Goal: Task Accomplishment & Management: Manage account settings

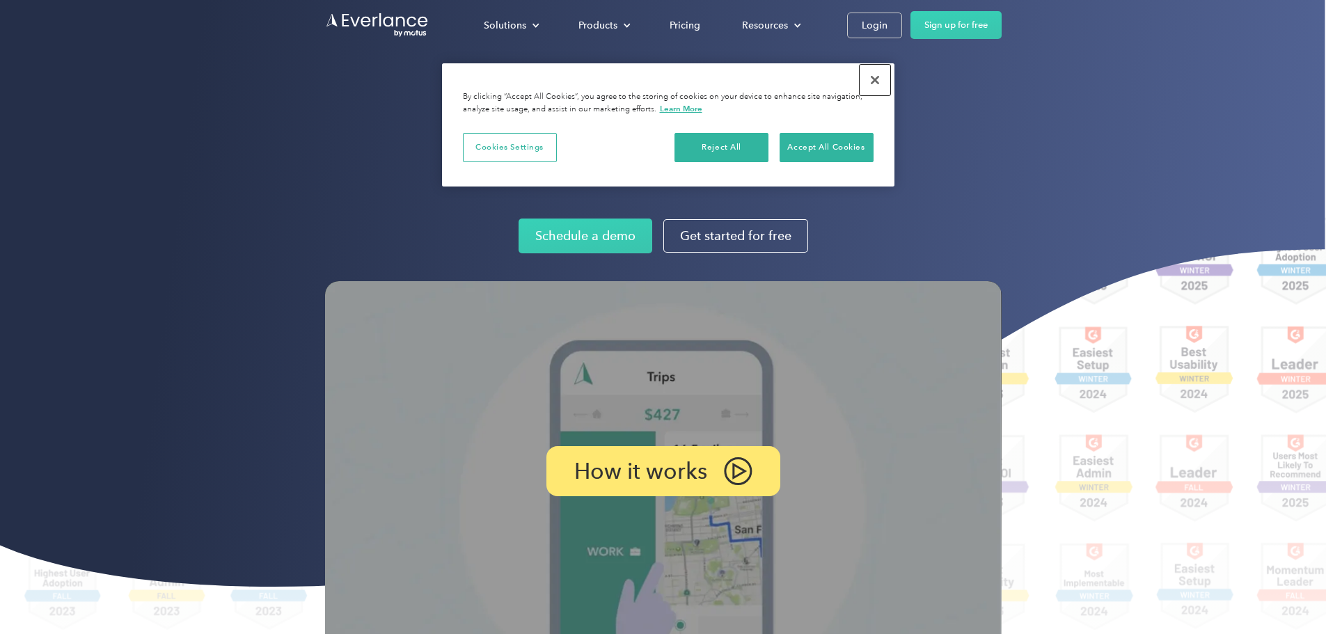
click at [878, 80] on button "Close" at bounding box center [875, 80] width 31 height 31
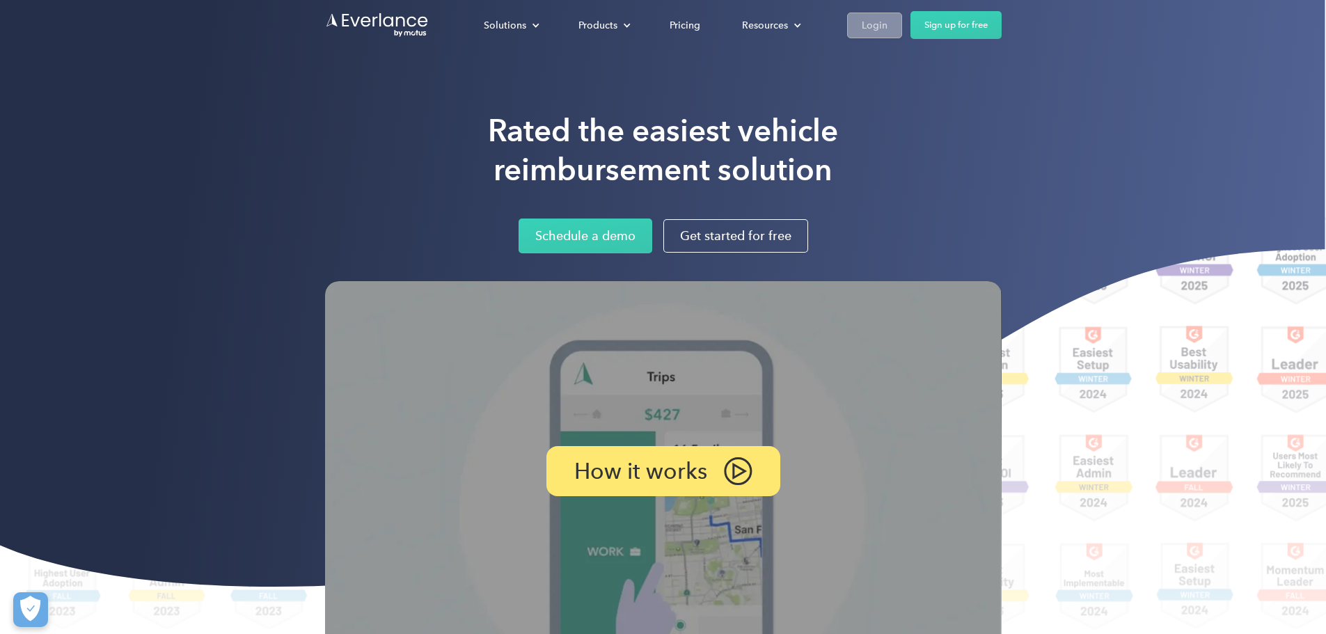
click at [902, 18] on link "Login" at bounding box center [874, 26] width 55 height 26
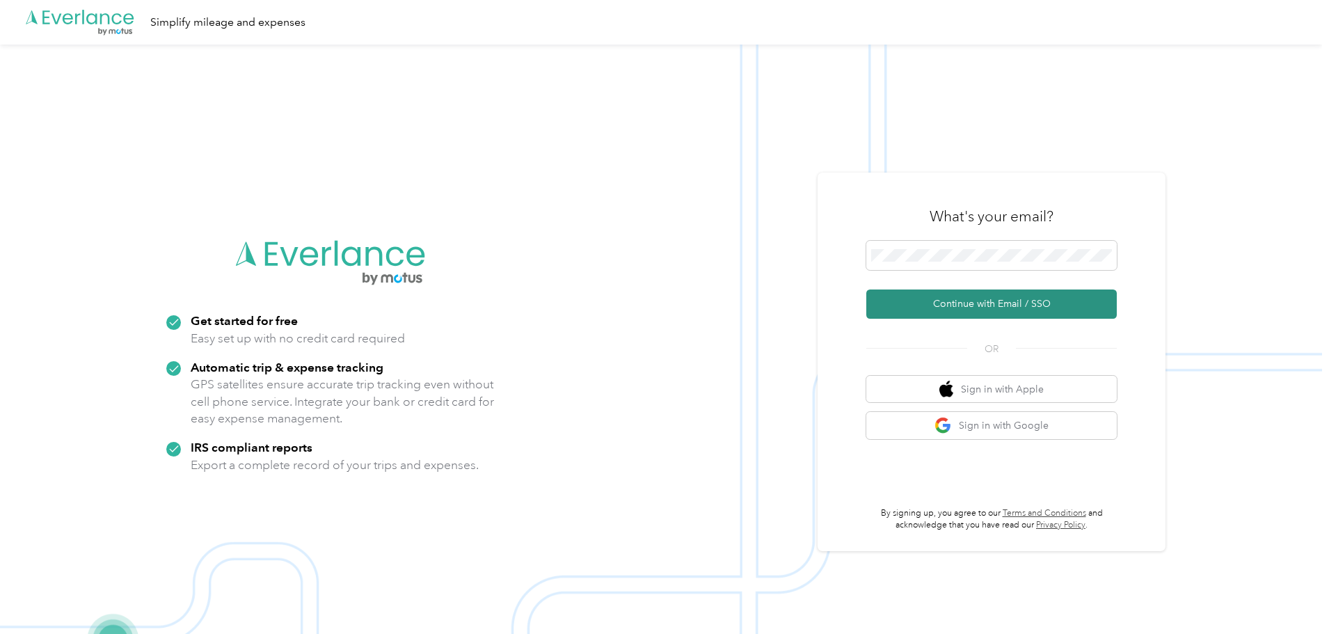
click at [1006, 307] on button "Continue with Email / SSO" at bounding box center [992, 304] width 251 height 29
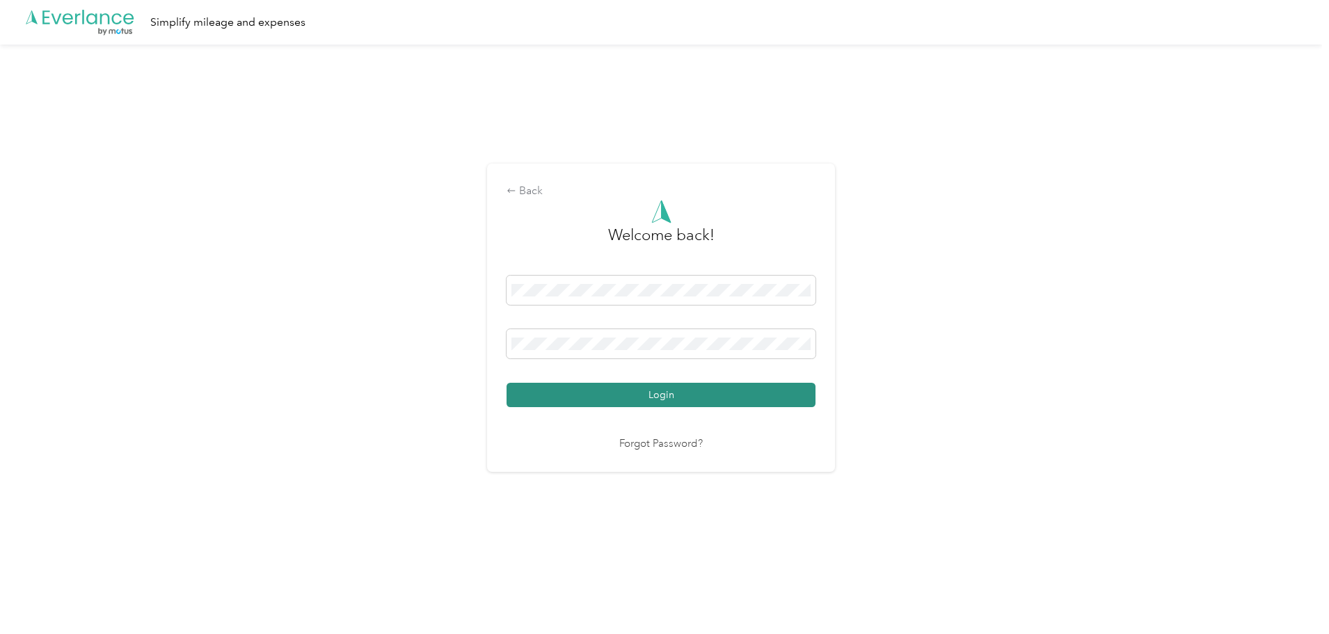
click at [651, 399] on button "Login" at bounding box center [661, 395] width 309 height 24
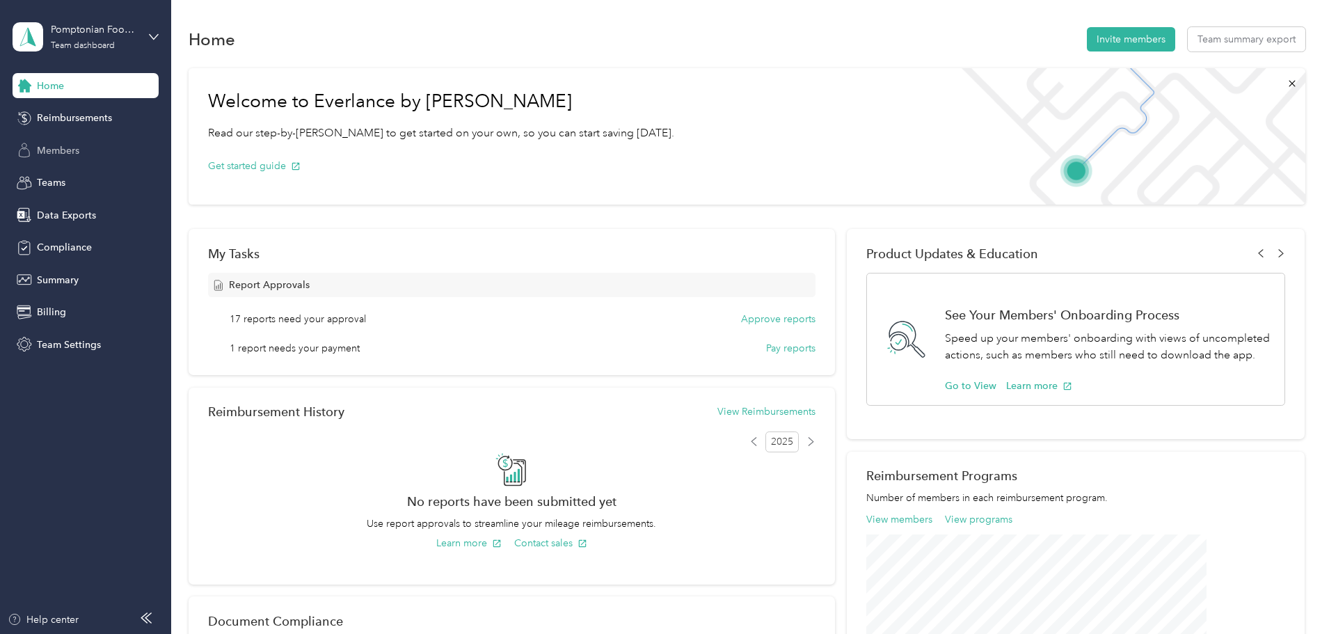
click at [47, 153] on span "Members" at bounding box center [58, 150] width 42 height 15
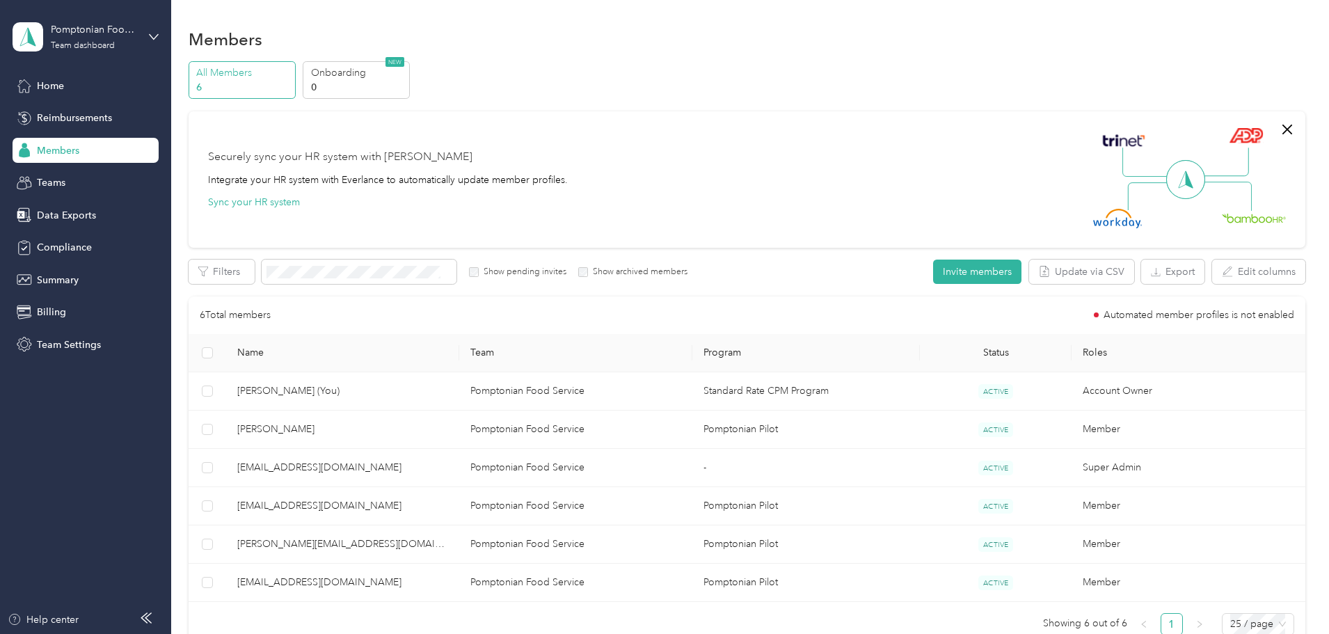
scroll to position [139, 0]
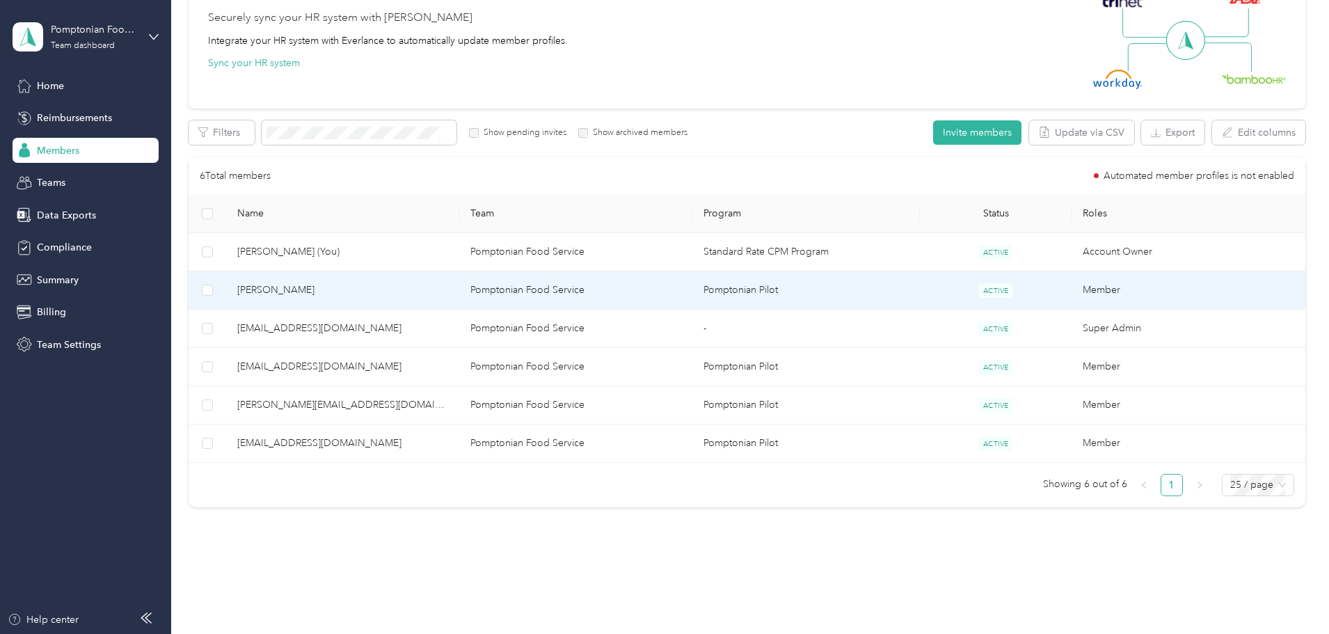
click at [590, 291] on td "Pomptonian Food Service" at bounding box center [575, 290] width 233 height 38
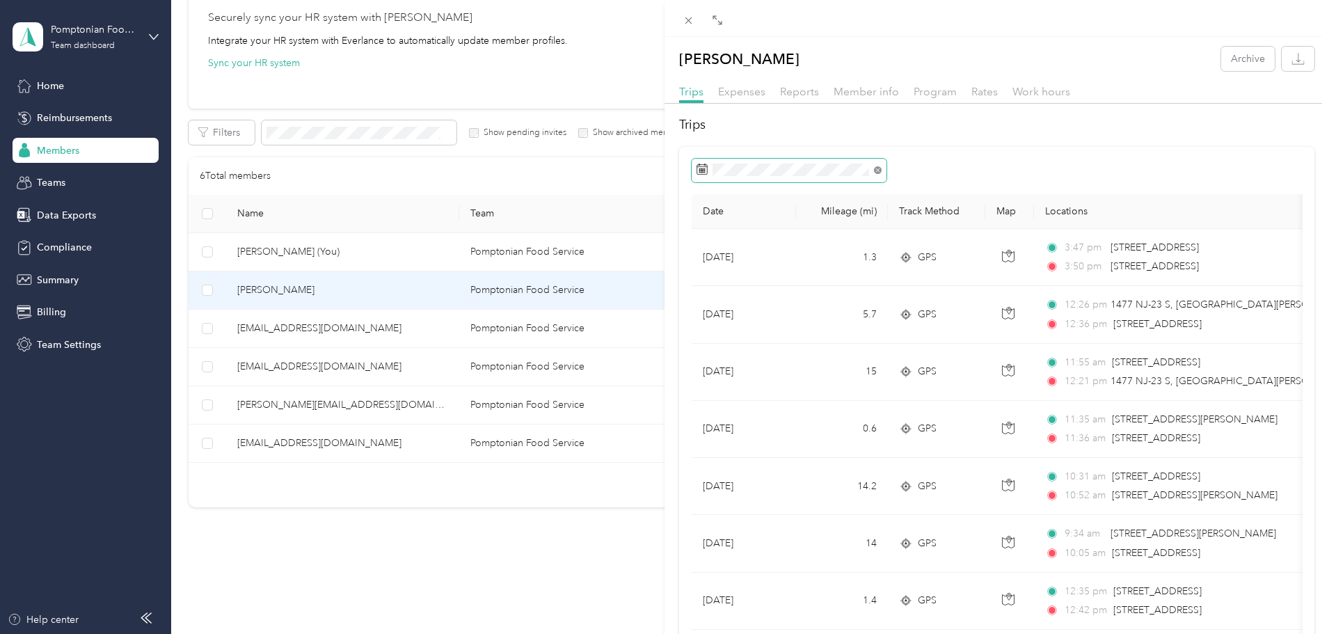
click at [880, 171] on icon at bounding box center [878, 170] width 8 height 8
click at [1292, 60] on icon "button" at bounding box center [1298, 58] width 13 height 13
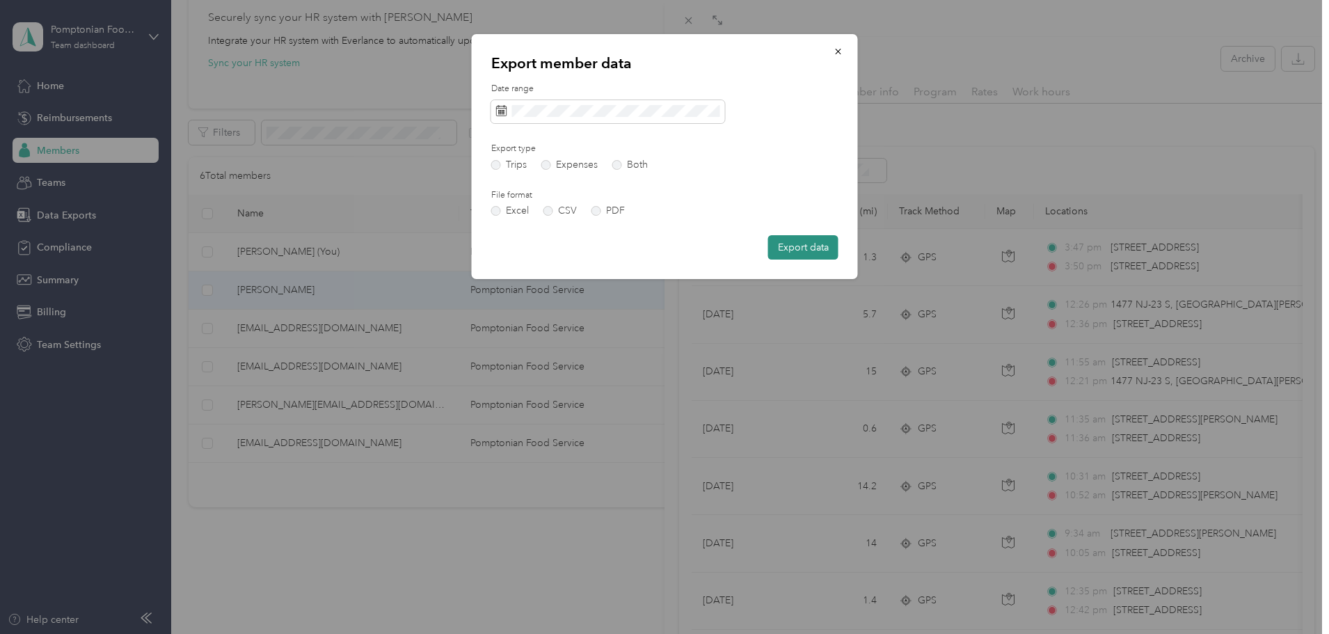
click at [793, 244] on button "Export data" at bounding box center [803, 247] width 70 height 24
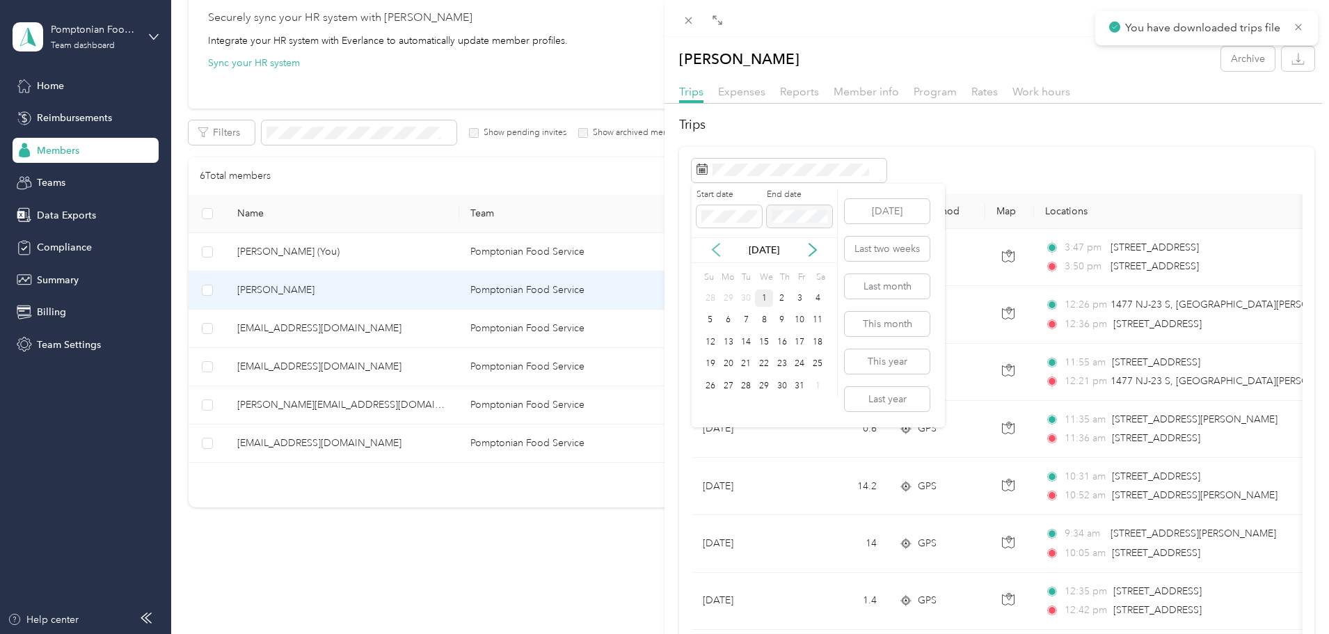
click at [713, 243] on div "[DATE]" at bounding box center [764, 250] width 145 height 15
click at [716, 249] on icon at bounding box center [716, 250] width 14 height 14
click at [726, 297] on div "1" at bounding box center [729, 298] width 18 height 17
click at [748, 384] on div "30" at bounding box center [746, 385] width 18 height 17
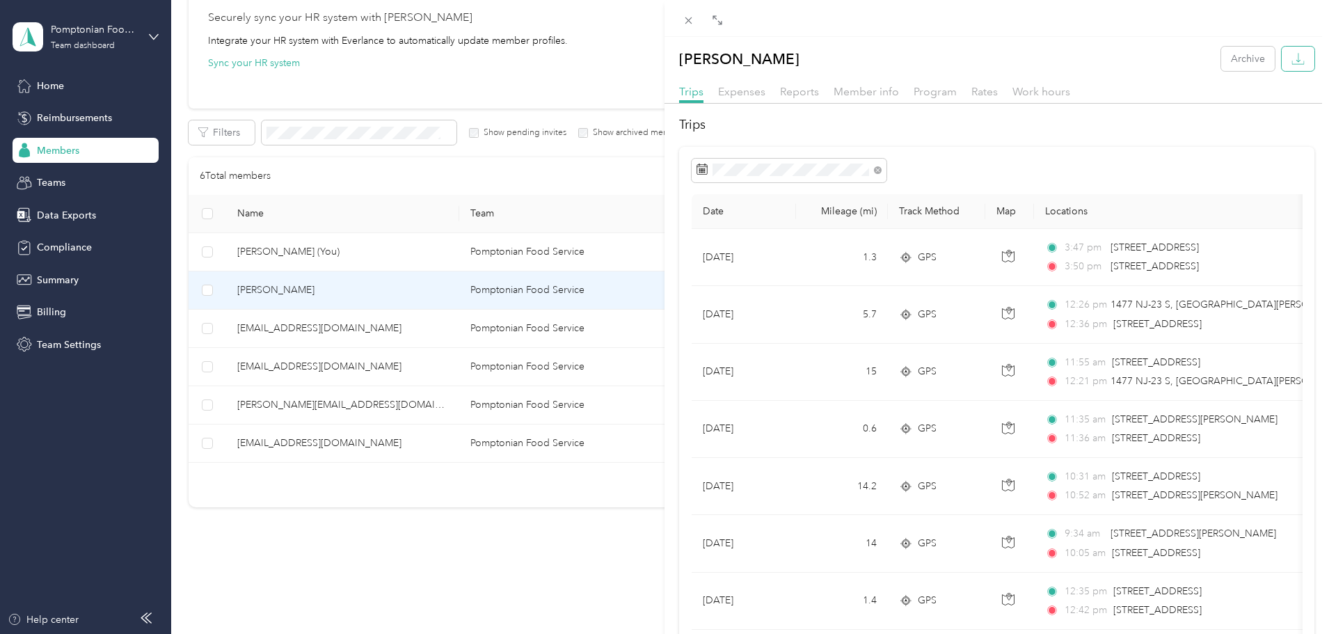
click at [1294, 60] on icon "button" at bounding box center [1298, 58] width 13 height 13
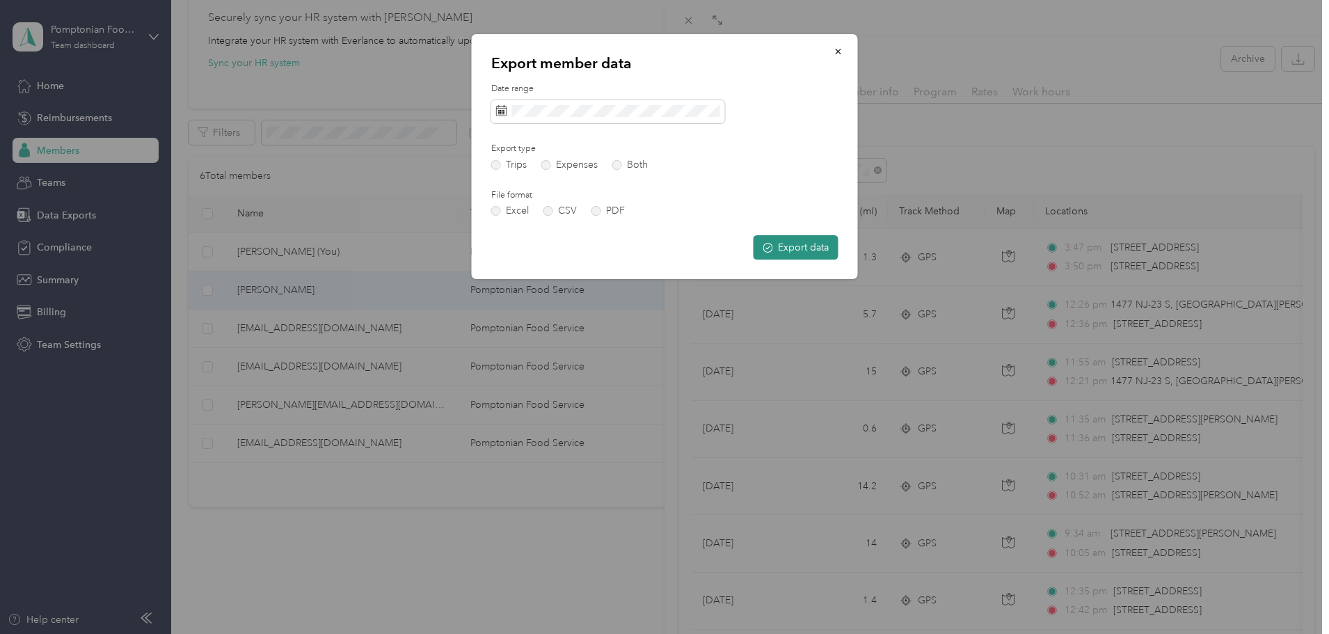
click at [793, 248] on button "Export data" at bounding box center [796, 247] width 85 height 24
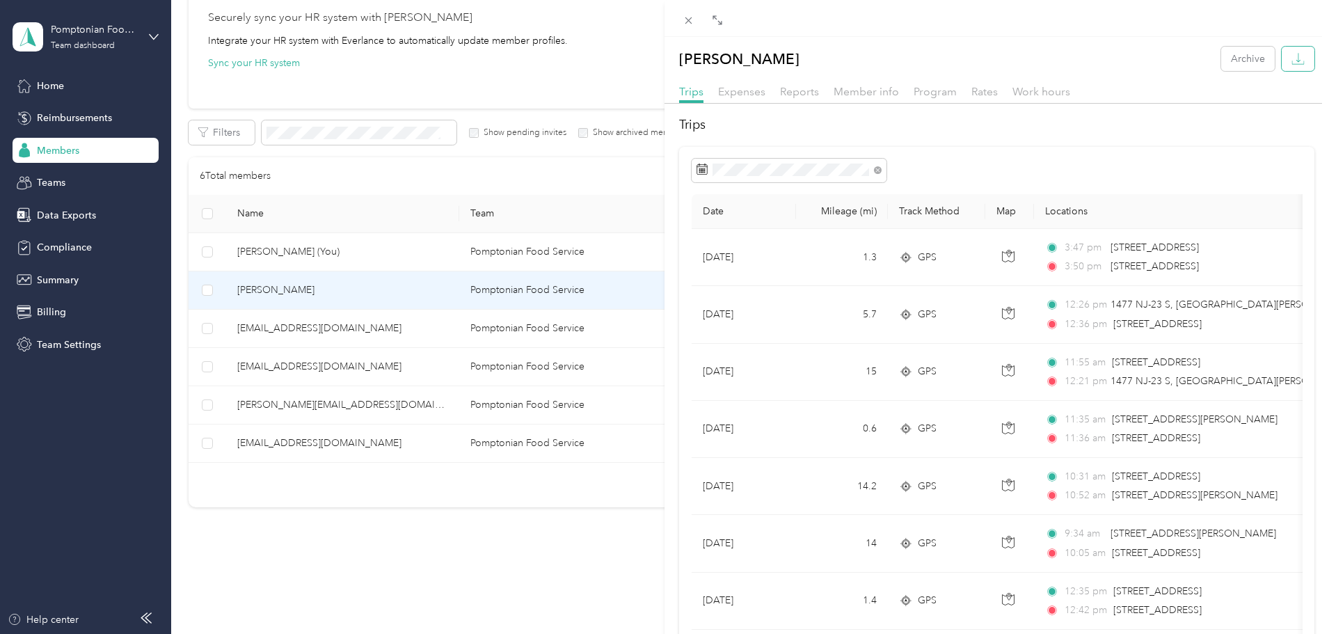
click at [1293, 63] on icon "button" at bounding box center [1298, 58] width 13 height 13
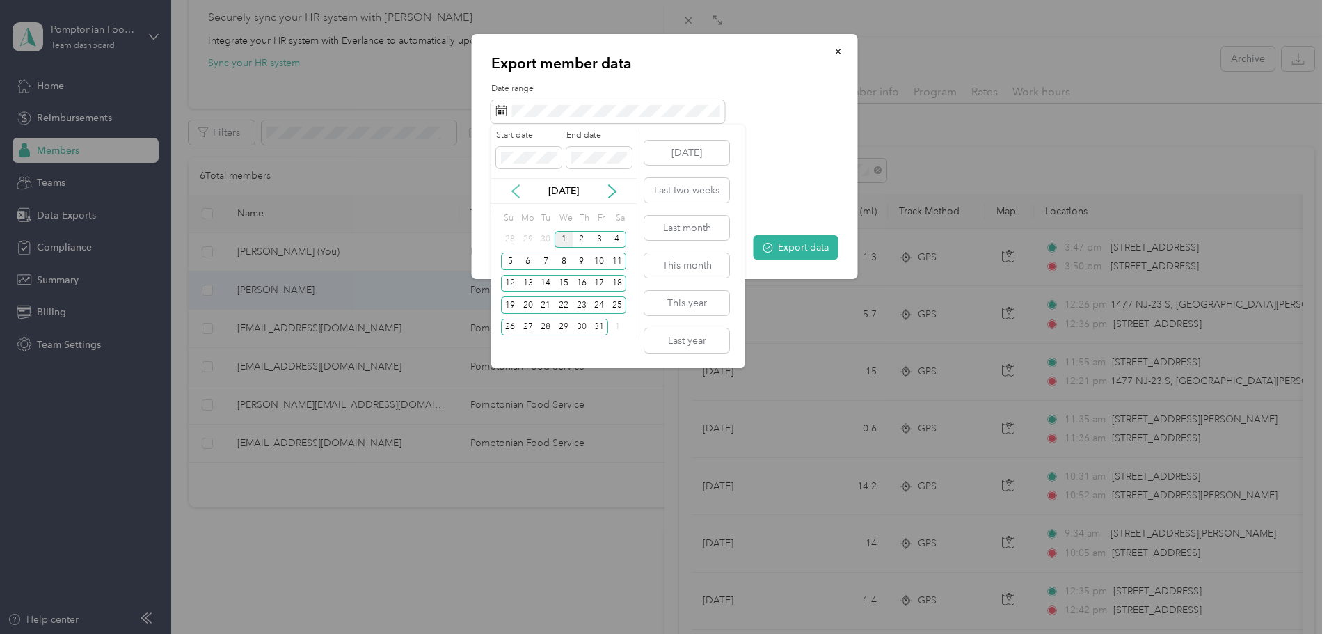
click at [516, 196] on icon at bounding box center [516, 191] width 14 height 14
click at [528, 240] on div "1" at bounding box center [528, 239] width 18 height 17
click at [546, 328] on div "30" at bounding box center [546, 327] width 18 height 17
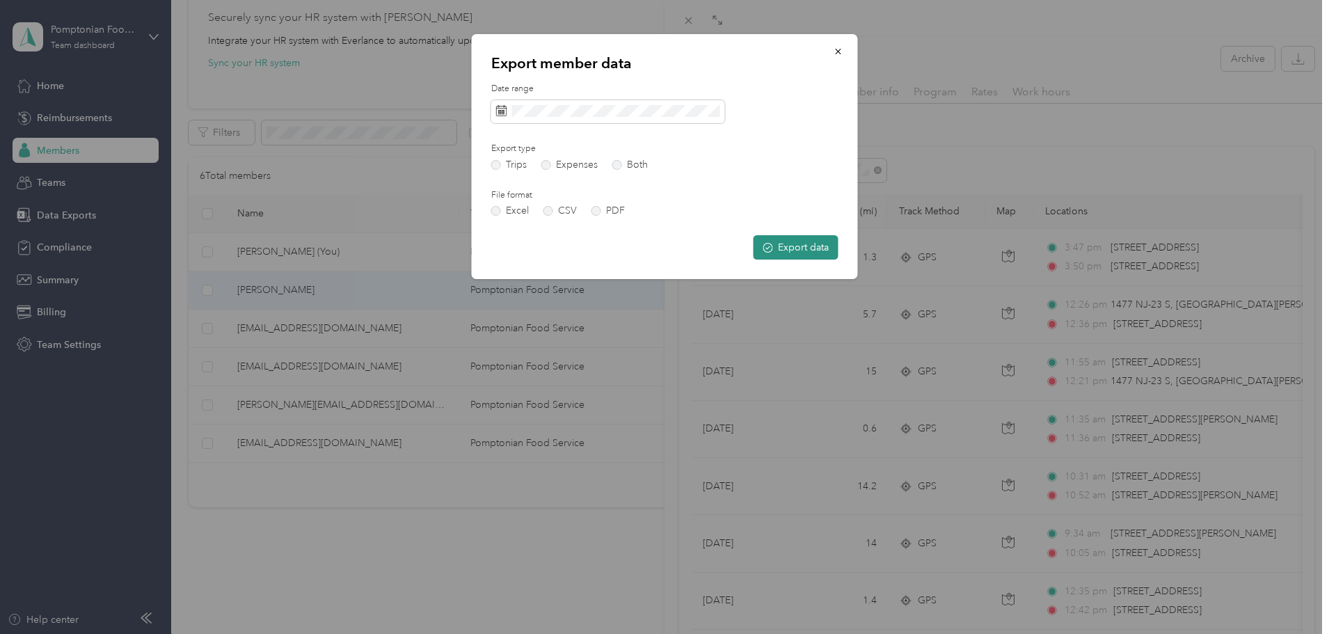
click at [794, 250] on button "Export data" at bounding box center [796, 247] width 85 height 24
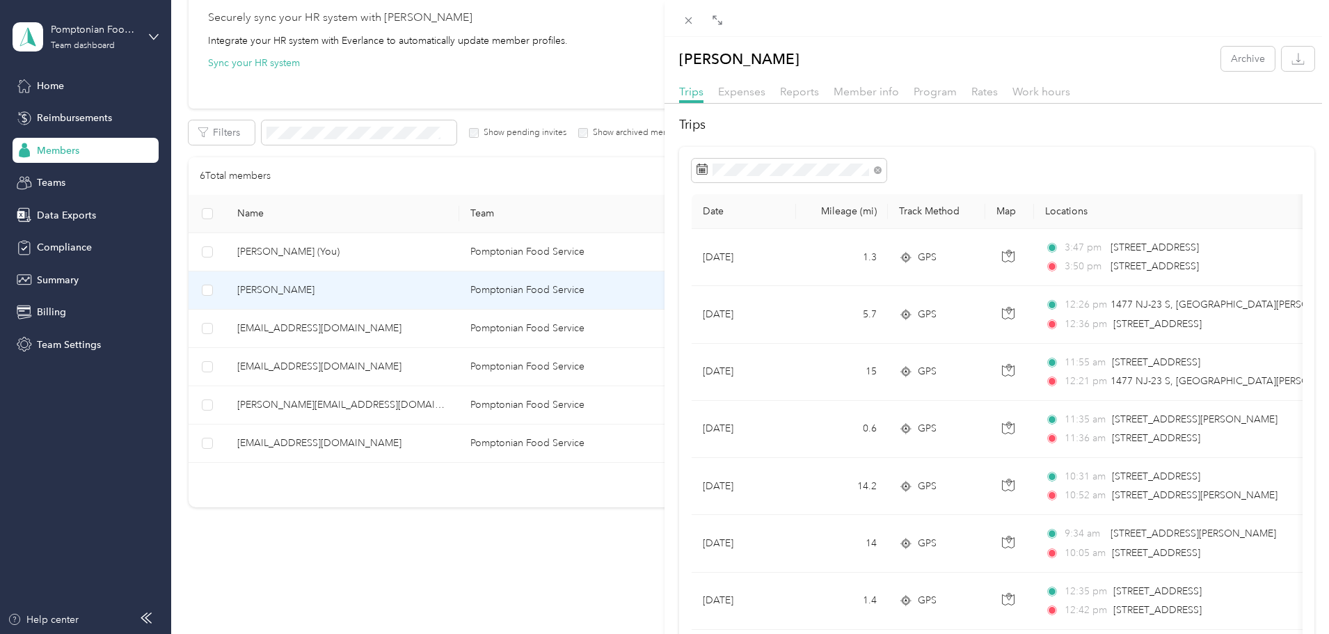
click at [88, 148] on div "[PERSON_NAME] Archive Trips Expenses Reports Member info Program Rates Work hou…" at bounding box center [664, 317] width 1329 height 634
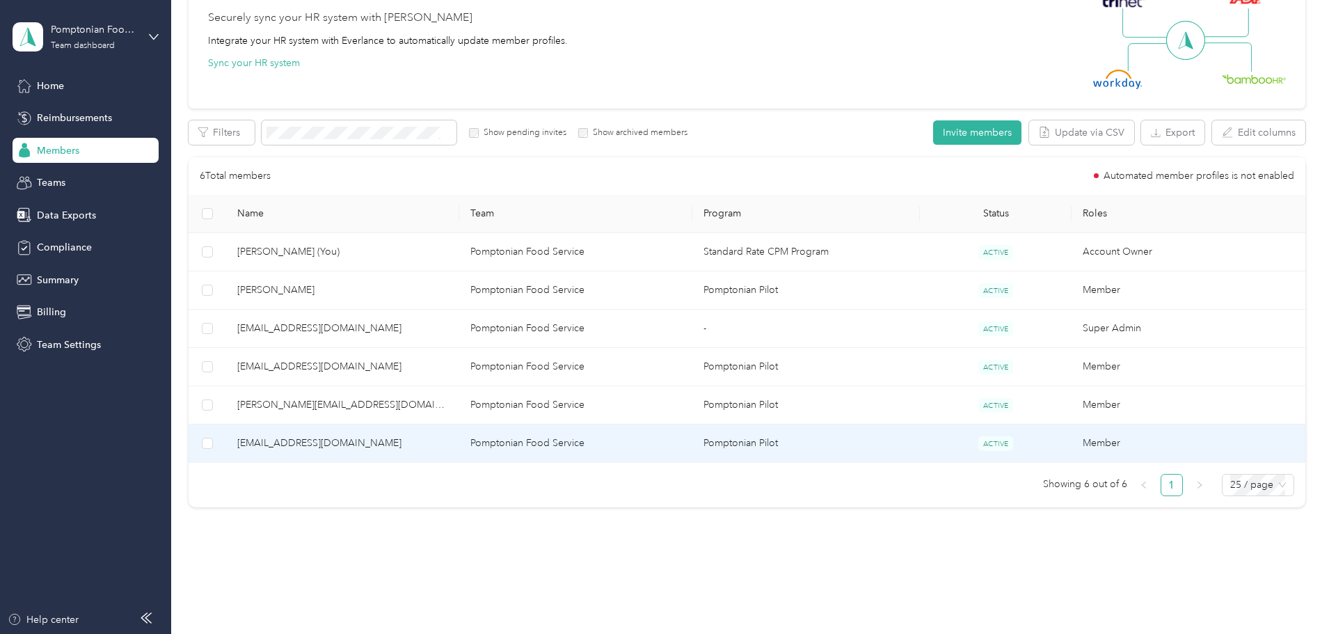
click at [423, 444] on span "[EMAIL_ADDRESS][DOMAIN_NAME]" at bounding box center [342, 443] width 211 height 15
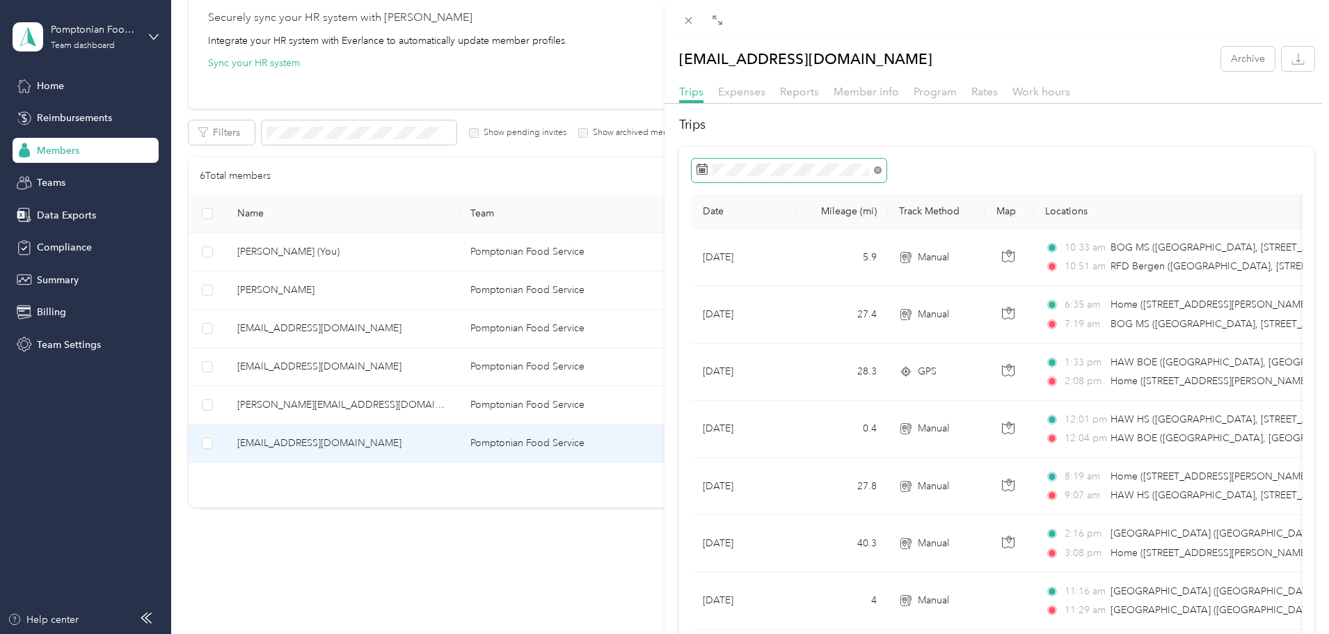
click at [874, 171] on icon at bounding box center [878, 170] width 8 height 8
click at [702, 168] on rect at bounding box center [702, 168] width 1 height 1
click at [702, 169] on rect at bounding box center [702, 168] width 1 height 1
click at [718, 252] on icon at bounding box center [716, 250] width 14 height 14
click at [727, 300] on div "1" at bounding box center [729, 298] width 18 height 17
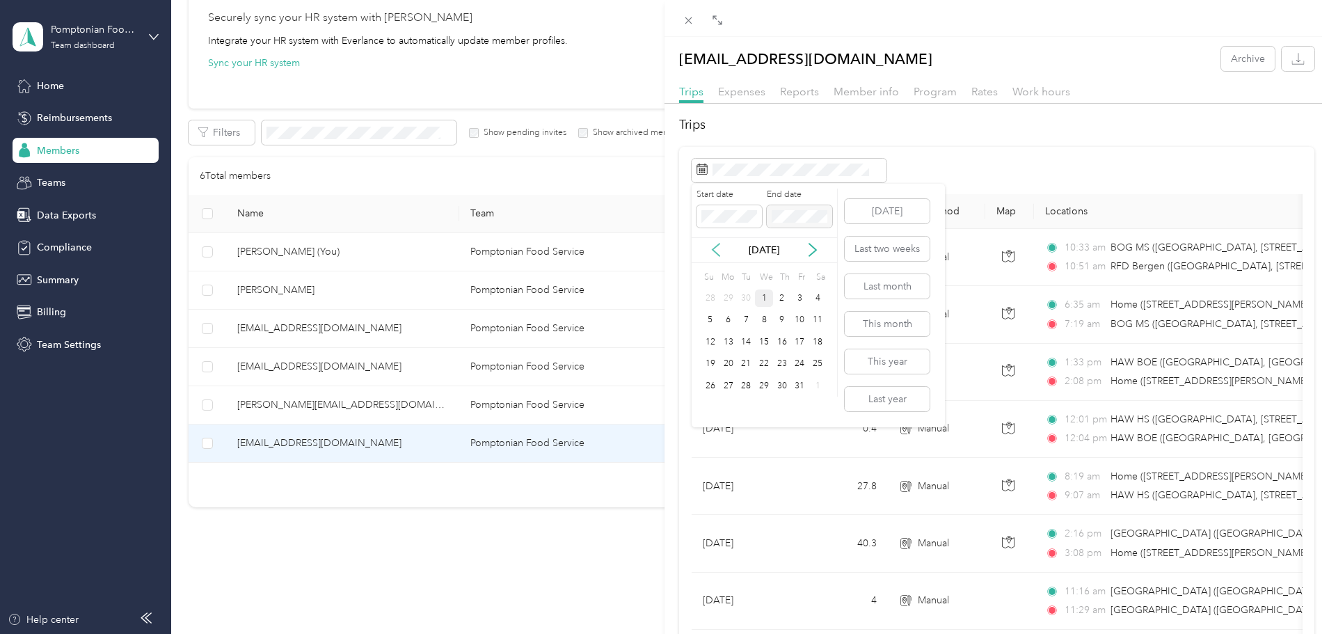
drag, startPoint x: 713, startPoint y: 248, endPoint x: 720, endPoint y: 250, distance: 7.9
click at [713, 248] on icon at bounding box center [716, 250] width 14 height 14
click at [726, 297] on div "1" at bounding box center [729, 298] width 18 height 17
click at [743, 388] on div "30" at bounding box center [746, 385] width 18 height 17
click at [1282, 52] on button "button" at bounding box center [1298, 59] width 33 height 24
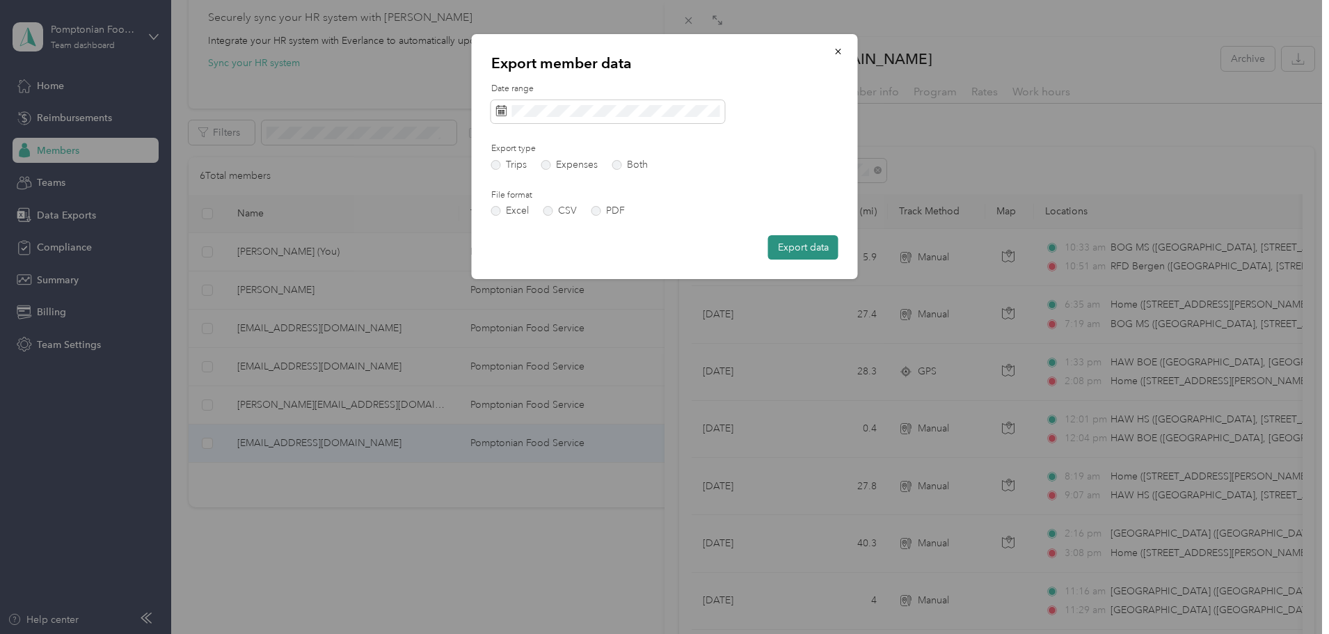
click at [796, 248] on button "Export data" at bounding box center [803, 247] width 70 height 24
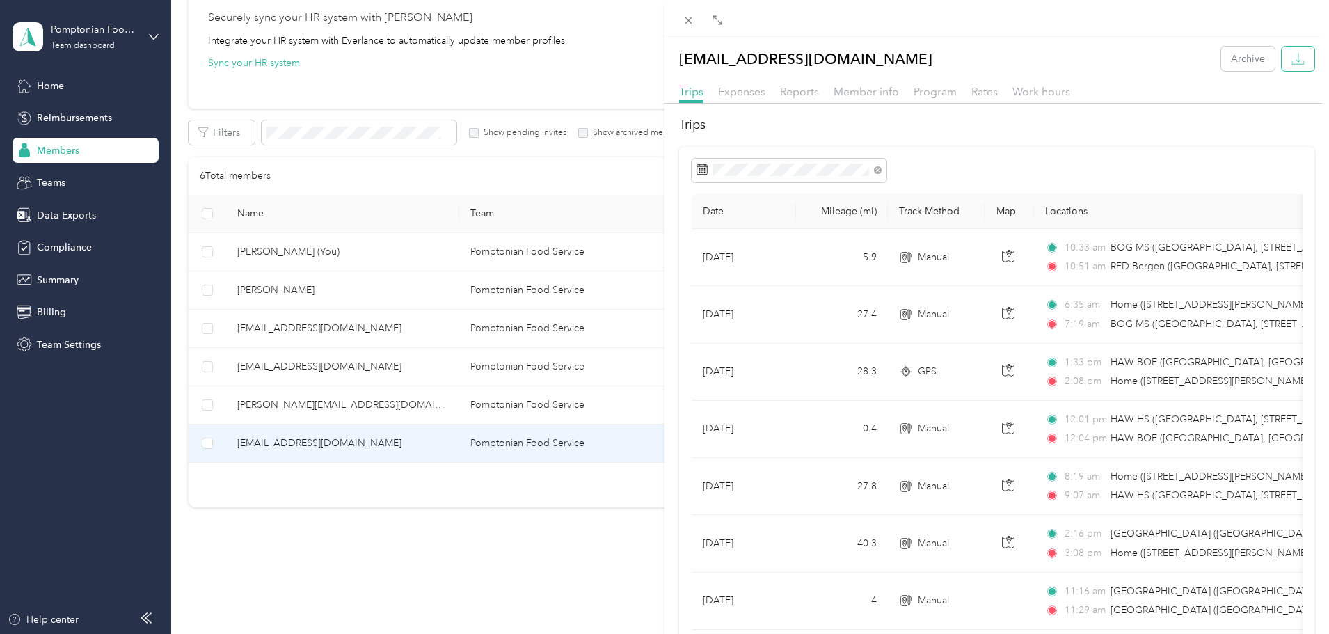
click at [1292, 61] on icon "button" at bounding box center [1298, 58] width 13 height 13
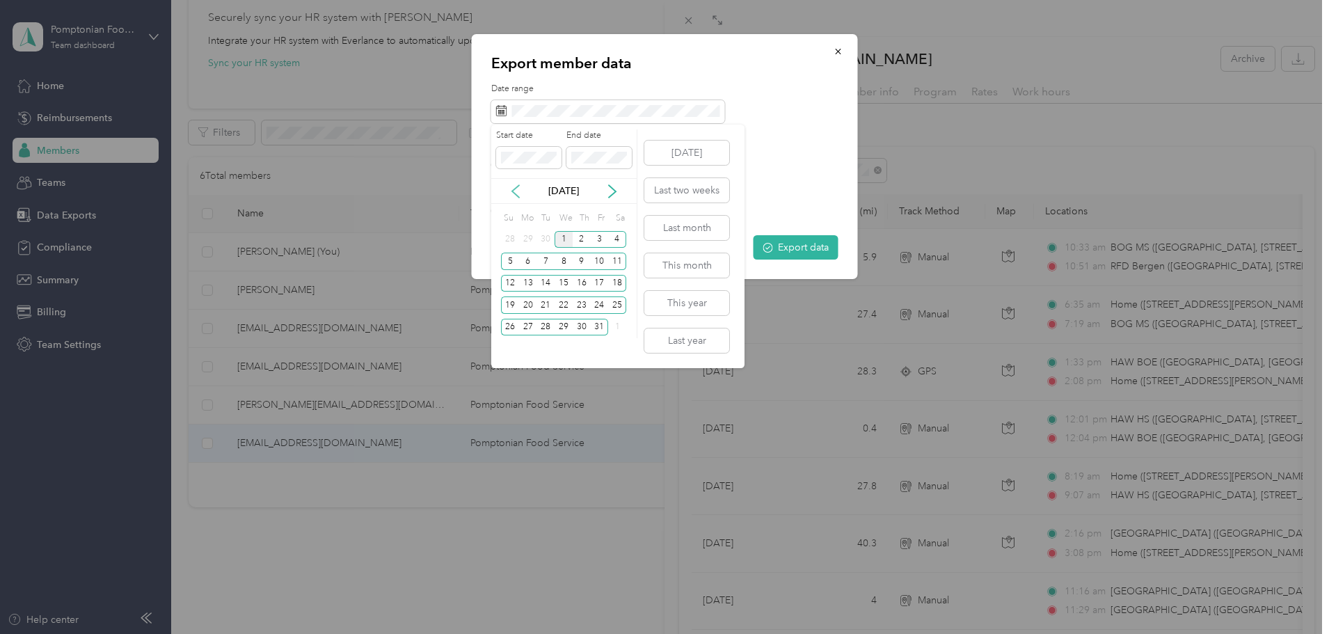
click at [517, 192] on icon at bounding box center [516, 191] width 14 height 14
click at [526, 237] on div "1" at bounding box center [528, 239] width 18 height 17
click at [546, 328] on div "30" at bounding box center [546, 327] width 18 height 17
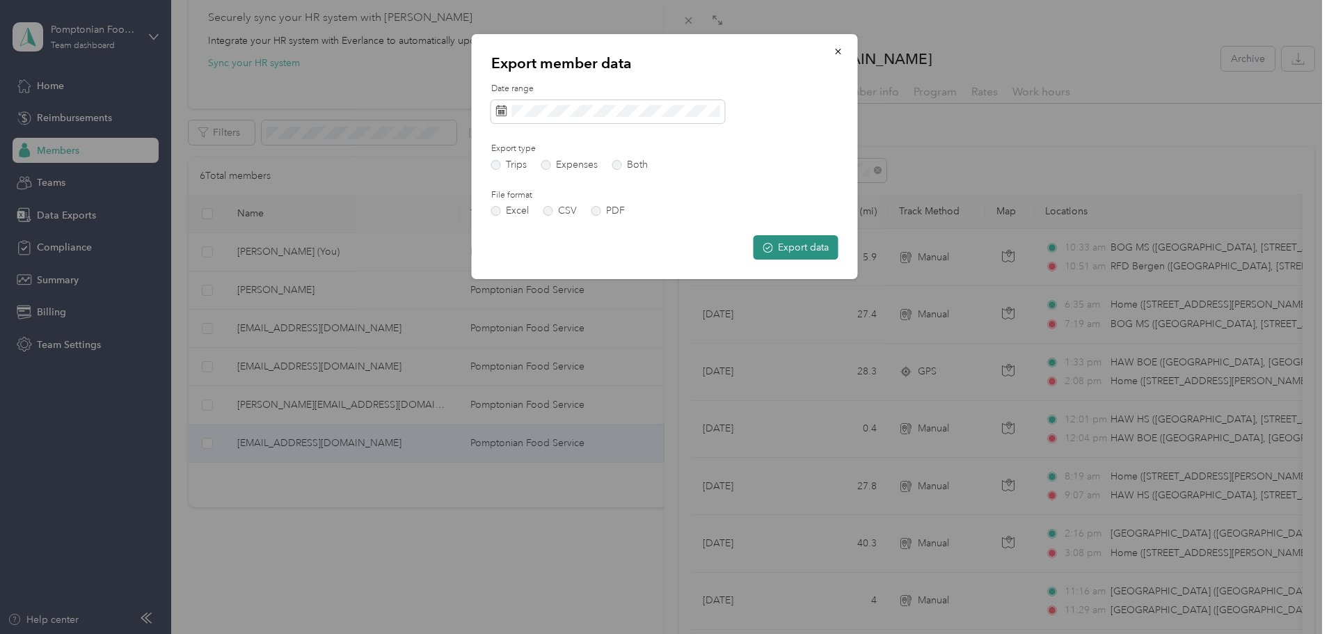
click at [784, 251] on button "Export data" at bounding box center [796, 247] width 85 height 24
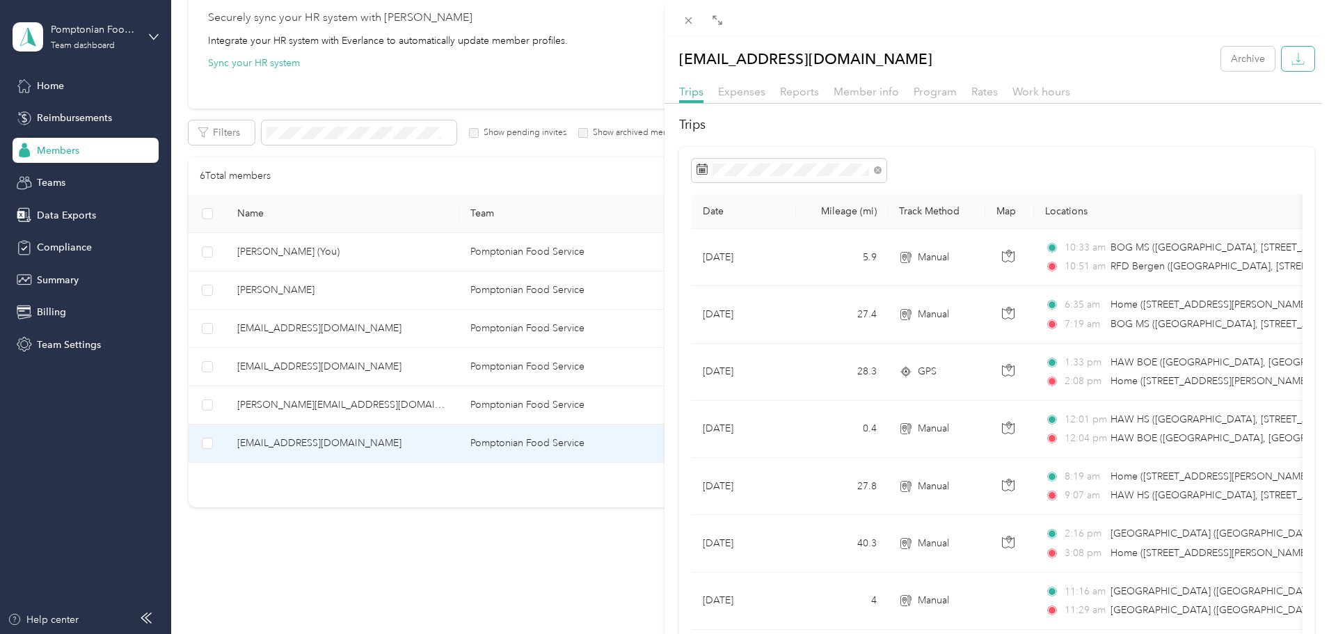
click at [1292, 60] on icon "button" at bounding box center [1298, 58] width 13 height 13
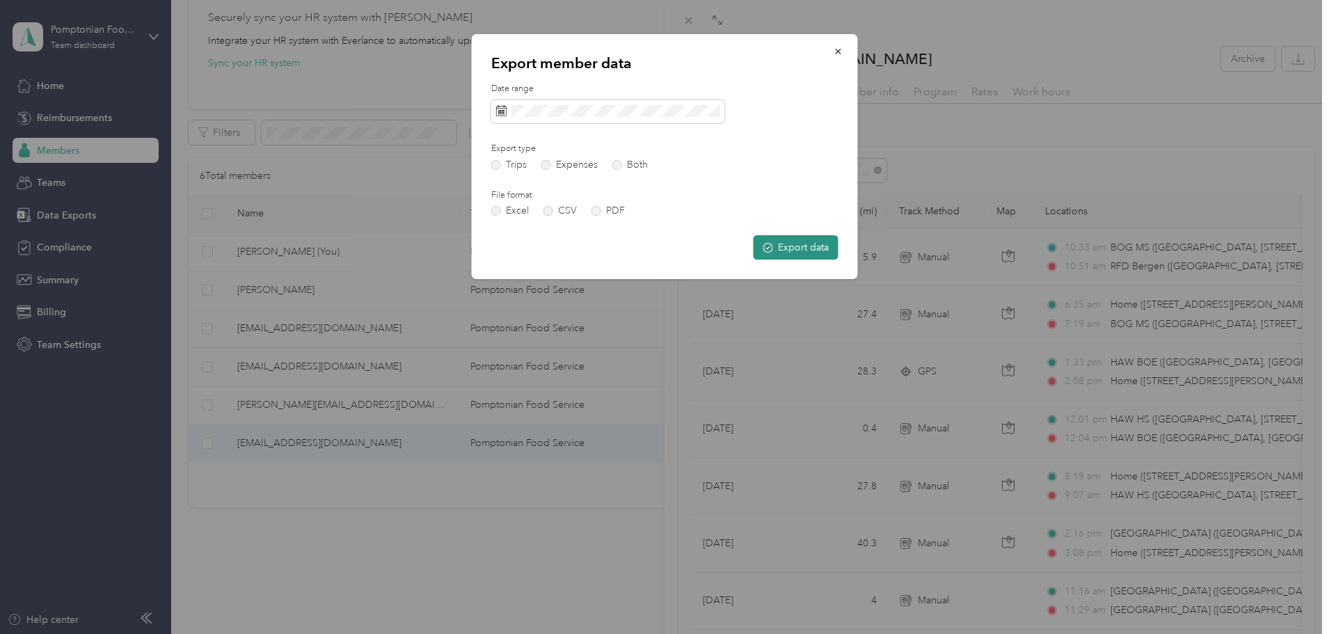
click at [787, 248] on button "Export data" at bounding box center [796, 247] width 85 height 24
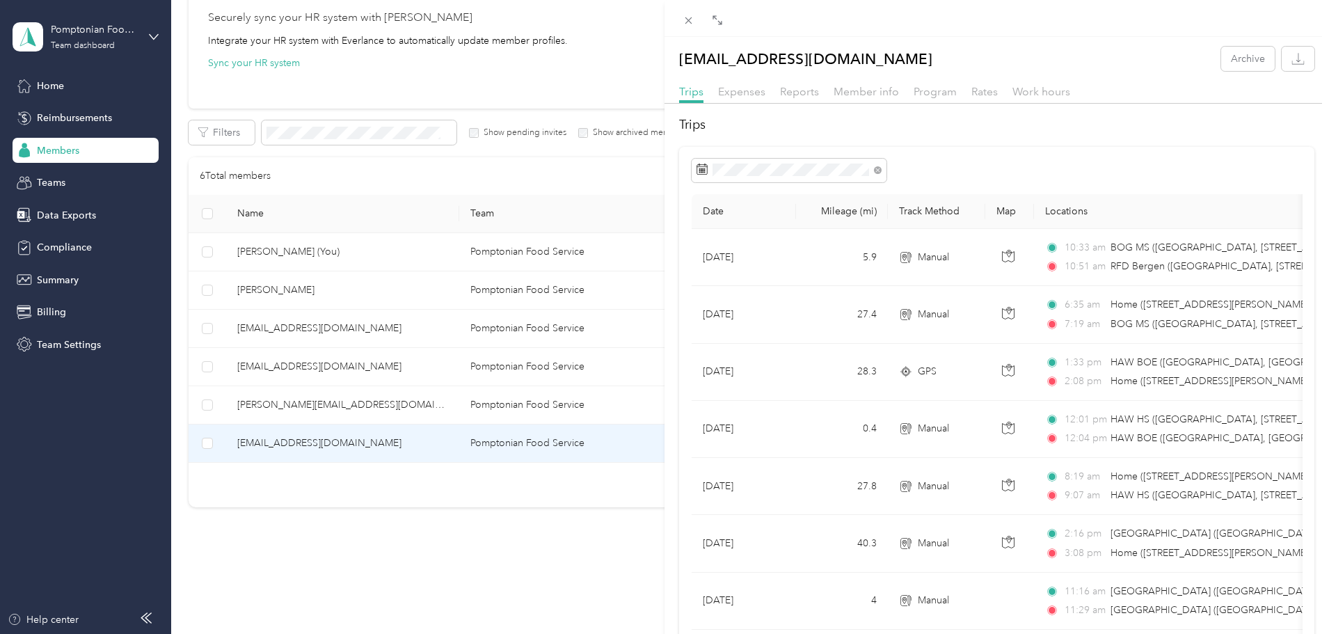
click at [390, 369] on div "[EMAIL_ADDRESS][DOMAIN_NAME] Archive Trips Expenses Reports Member info Program…" at bounding box center [664, 317] width 1329 height 634
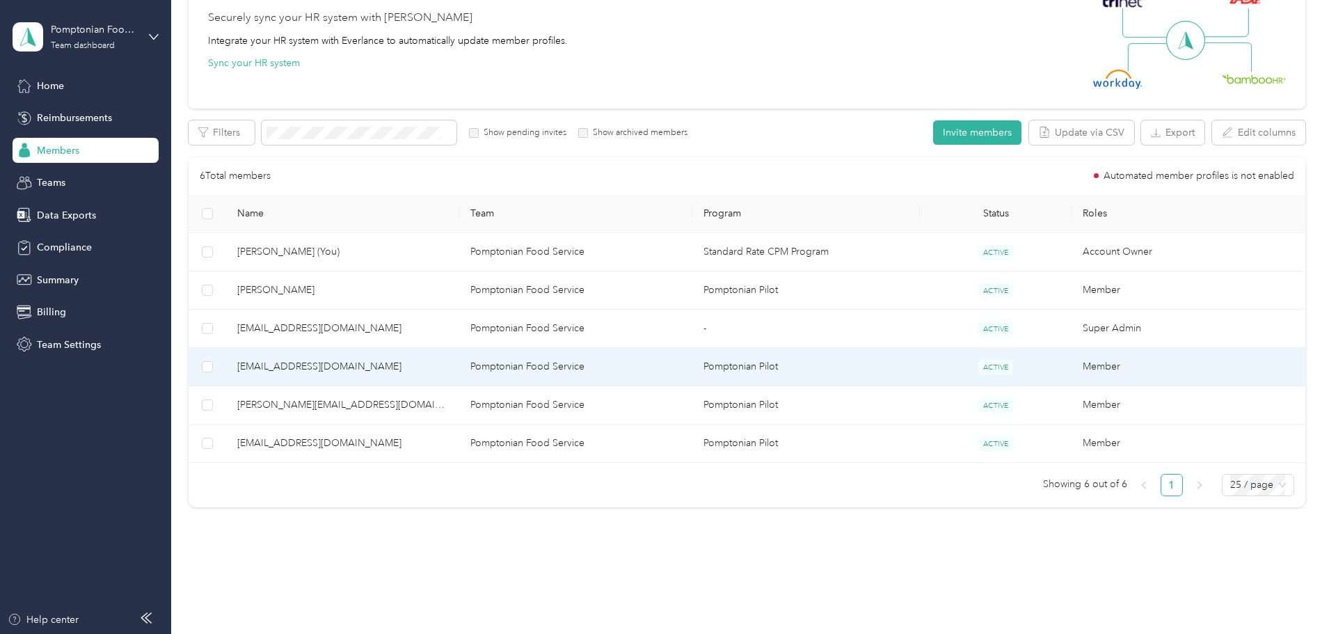
click at [388, 370] on span "[EMAIL_ADDRESS][DOMAIN_NAME]" at bounding box center [342, 366] width 211 height 15
click at [388, 633] on div "Drag to resize Click to close Loading member data" at bounding box center [661, 634] width 1322 height 0
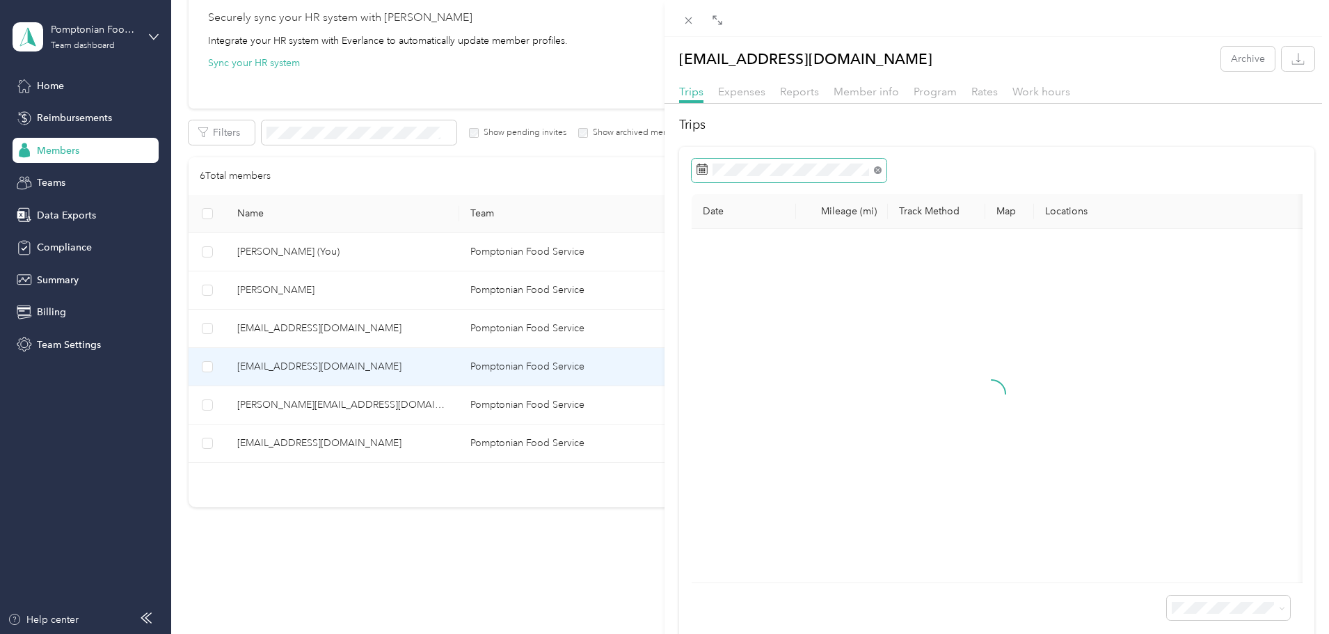
click at [877, 170] on icon at bounding box center [878, 170] width 4 height 4
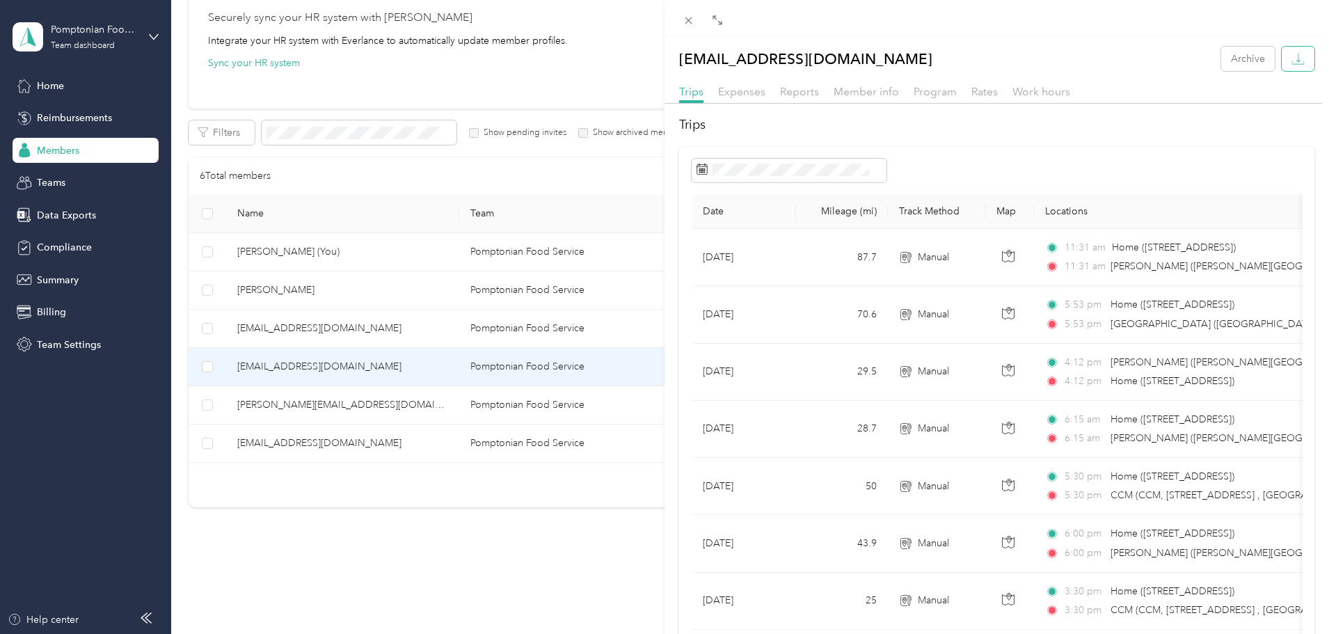
click at [1294, 62] on icon "button" at bounding box center [1299, 62] width 12 height 3
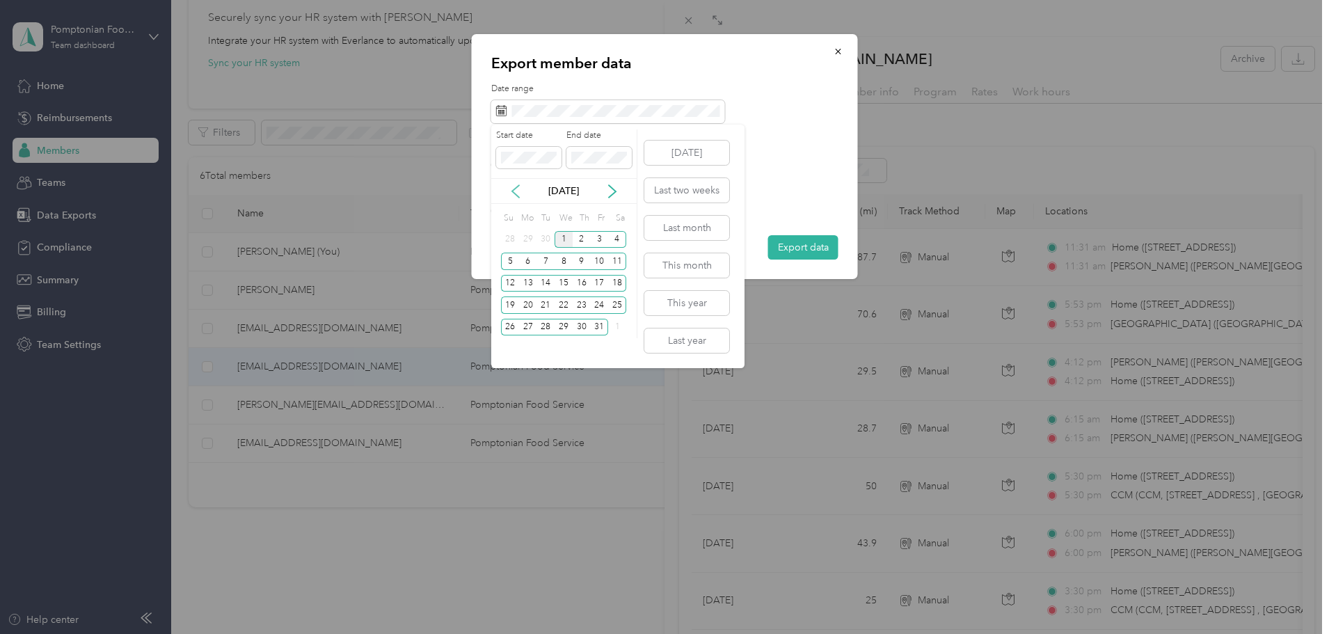
click at [516, 188] on icon at bounding box center [516, 191] width 14 height 14
click at [529, 241] on div "1" at bounding box center [528, 239] width 18 height 17
click at [550, 326] on div "30" at bounding box center [546, 327] width 18 height 17
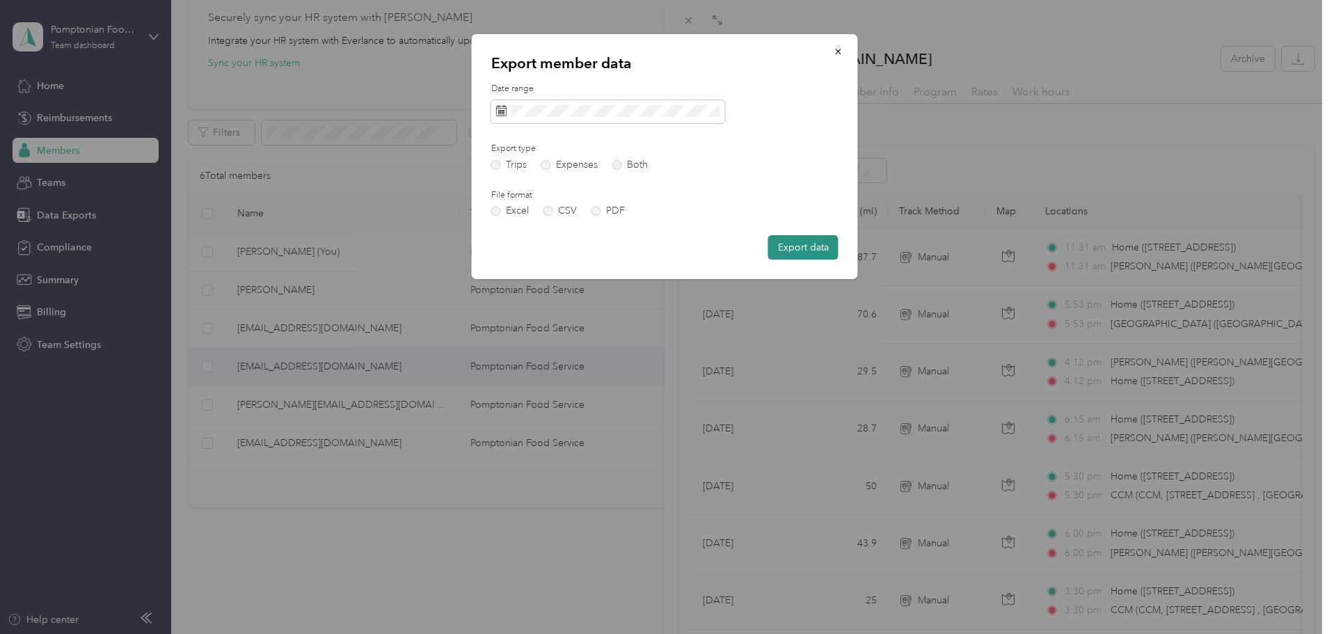
click at [780, 251] on button "Export data" at bounding box center [803, 247] width 70 height 24
